Goal: Check status: Check status

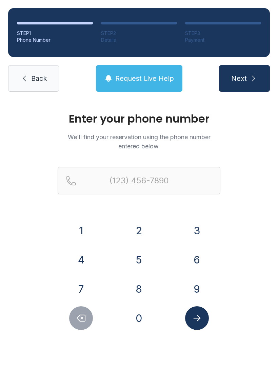
click at [191, 257] on button "6" at bounding box center [197, 260] width 24 height 24
click at [141, 287] on button "8" at bounding box center [139, 289] width 24 height 24
click at [199, 288] on button "9" at bounding box center [197, 289] width 24 height 24
click at [150, 228] on button "2" at bounding box center [139, 231] width 24 height 24
click at [141, 289] on button "8" at bounding box center [139, 289] width 24 height 24
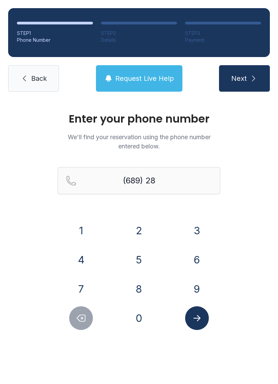
click at [137, 311] on button "0" at bounding box center [139, 318] width 24 height 24
click at [140, 294] on button "8" at bounding box center [139, 289] width 24 height 24
click at [143, 263] on button "5" at bounding box center [139, 260] width 24 height 24
click at [85, 229] on button "1" at bounding box center [81, 231] width 24 height 24
click at [206, 263] on button "6" at bounding box center [197, 260] width 24 height 24
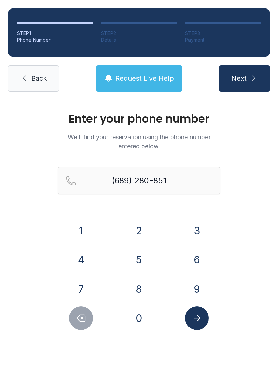
type input "[PHONE_NUMBER]"
click at [202, 321] on icon "Submit lookup form" at bounding box center [197, 318] width 10 height 10
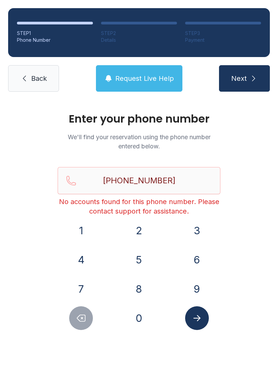
click at [44, 80] on span "Back" at bounding box center [39, 79] width 16 height 10
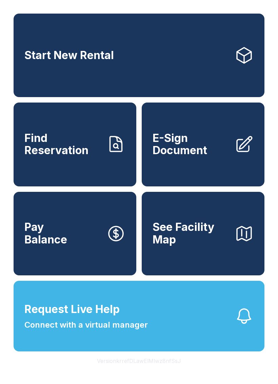
click at [67, 157] on span "Find Reservation" at bounding box center [62, 144] width 77 height 25
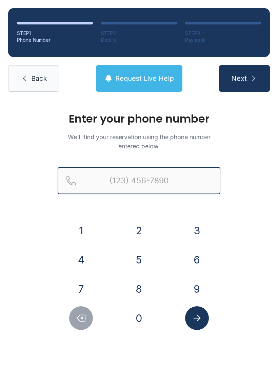
click at [158, 185] on input "Reservation phone number" at bounding box center [139, 180] width 163 height 27
type input "("
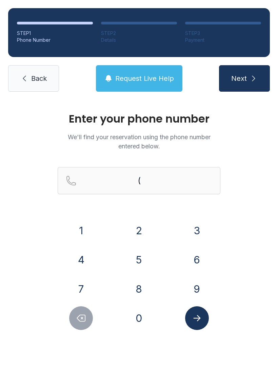
click at [32, 82] on span "Back" at bounding box center [39, 79] width 16 height 10
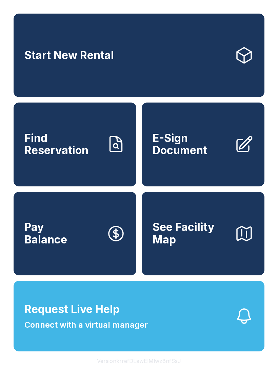
click at [218, 330] on button "Request Live Help Connect with a virtual manager" at bounding box center [139, 316] width 251 height 71
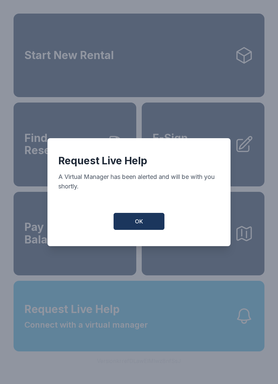
click at [149, 223] on button "OK" at bounding box center [139, 221] width 51 height 17
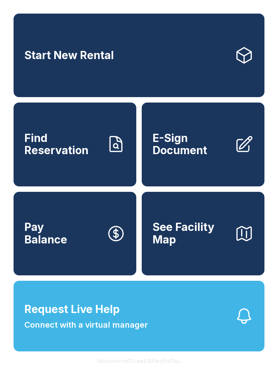
click at [46, 151] on span "Find Reservation" at bounding box center [62, 144] width 77 height 25
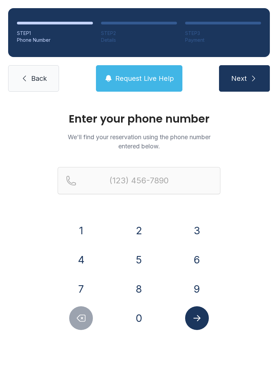
click at [197, 264] on button "6" at bounding box center [197, 260] width 24 height 24
click at [148, 286] on button "8" at bounding box center [139, 289] width 24 height 24
click at [200, 282] on button "9" at bounding box center [197, 289] width 24 height 24
click at [148, 232] on button "2" at bounding box center [139, 231] width 24 height 24
click at [143, 291] on button "8" at bounding box center [139, 289] width 24 height 24
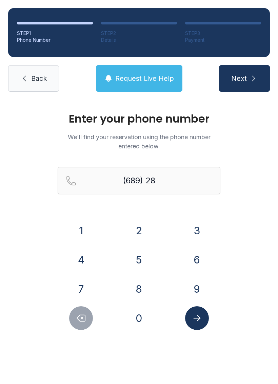
click at [137, 316] on button "0" at bounding box center [139, 318] width 24 height 24
click at [146, 284] on button "8" at bounding box center [139, 289] width 24 height 24
click at [148, 262] on button "5" at bounding box center [139, 260] width 24 height 24
click at [193, 256] on button "6" at bounding box center [197, 260] width 24 height 24
click at [200, 319] on icon "Submit lookup form" at bounding box center [196, 318] width 7 height 6
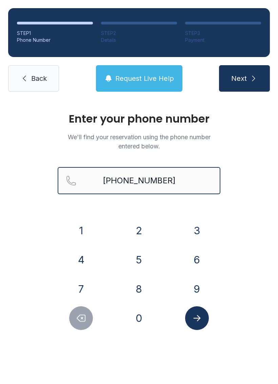
type input "[PHONE_NUMBER]"
click at [244, 78] on button "Next" at bounding box center [244, 78] width 51 height 26
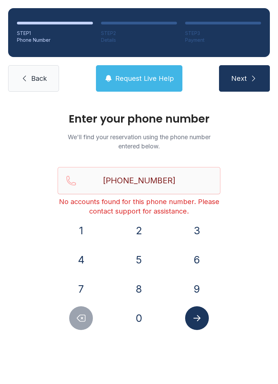
click at [191, 321] on button "Submit lookup form" at bounding box center [197, 318] width 24 height 24
click at [200, 313] on icon "Submit lookup form" at bounding box center [197, 318] width 10 height 10
click at [244, 83] on button "Next" at bounding box center [244, 78] width 51 height 26
click at [244, 78] on button "Next" at bounding box center [244, 78] width 51 height 26
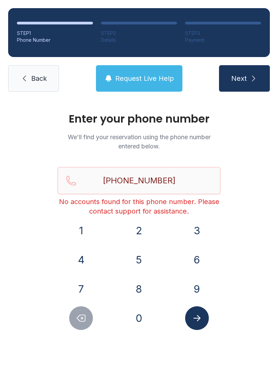
click at [33, 76] on span "Back" at bounding box center [39, 79] width 16 height 10
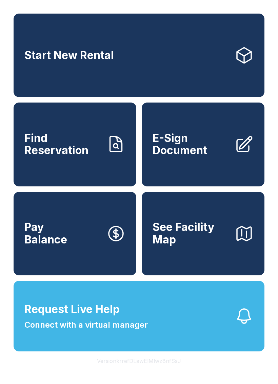
click at [169, 331] on button "Request Live Help Connect with a virtual manager" at bounding box center [139, 316] width 251 height 71
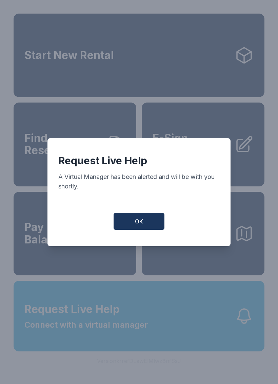
click at [144, 230] on button "OK" at bounding box center [139, 221] width 51 height 17
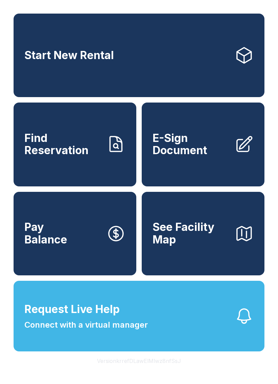
click at [86, 169] on link "Find Reservation" at bounding box center [75, 144] width 123 height 83
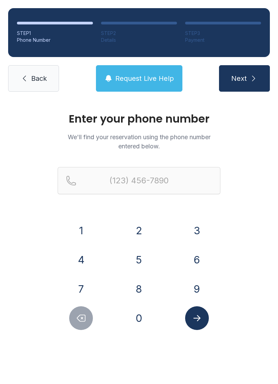
click at [43, 81] on span "Back" at bounding box center [39, 79] width 16 height 10
